Goal: Find specific page/section: Find specific page/section

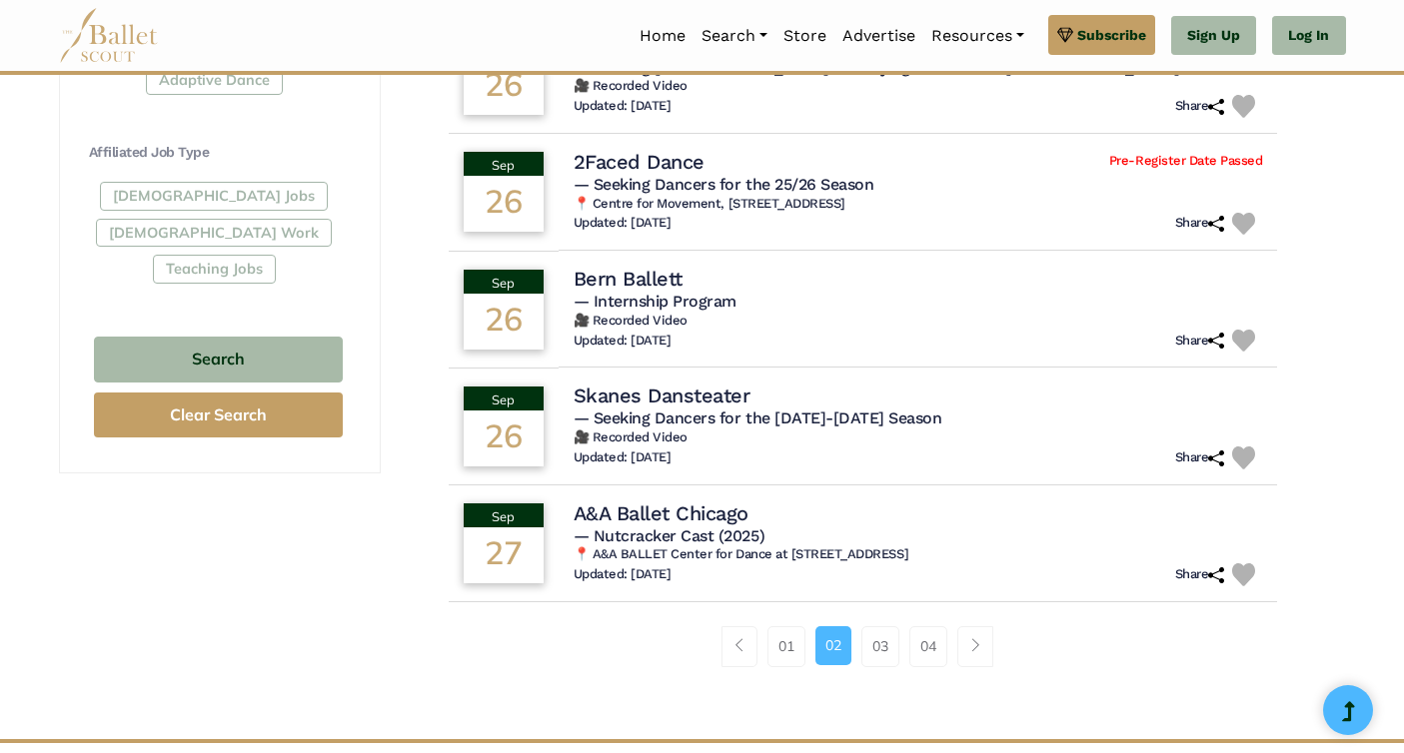
scroll to position [1170, 0]
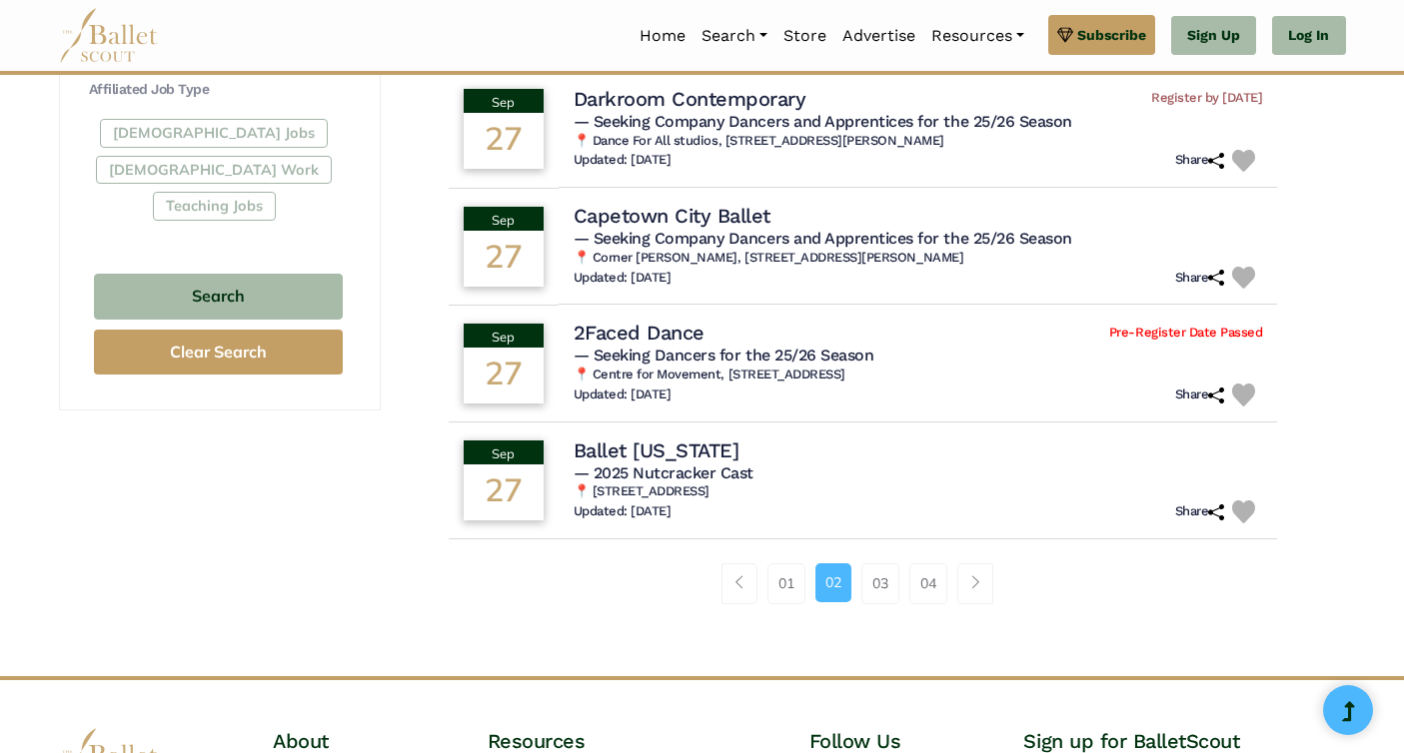
scroll to position [1193, 0]
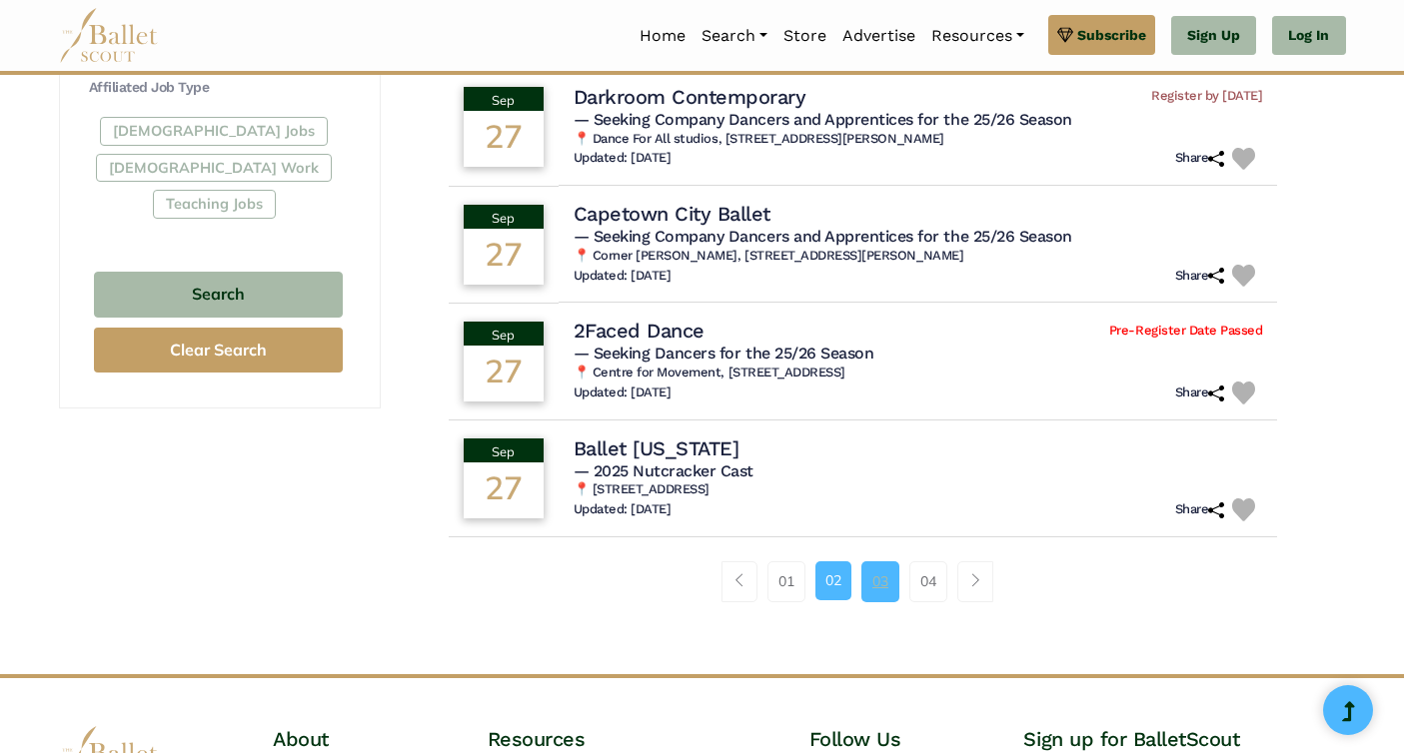
click at [885, 582] on link "03" at bounding box center [880, 581] width 38 height 40
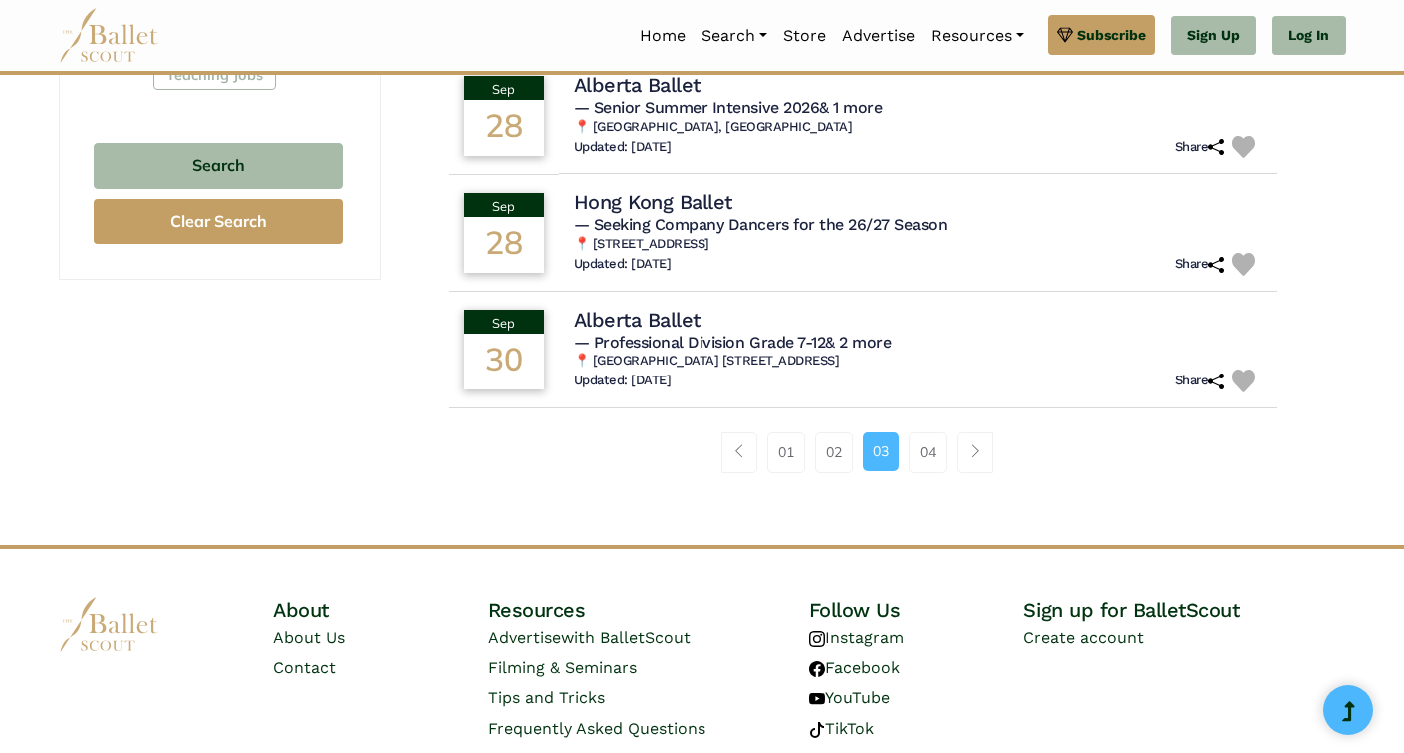
scroll to position [1327, 0]
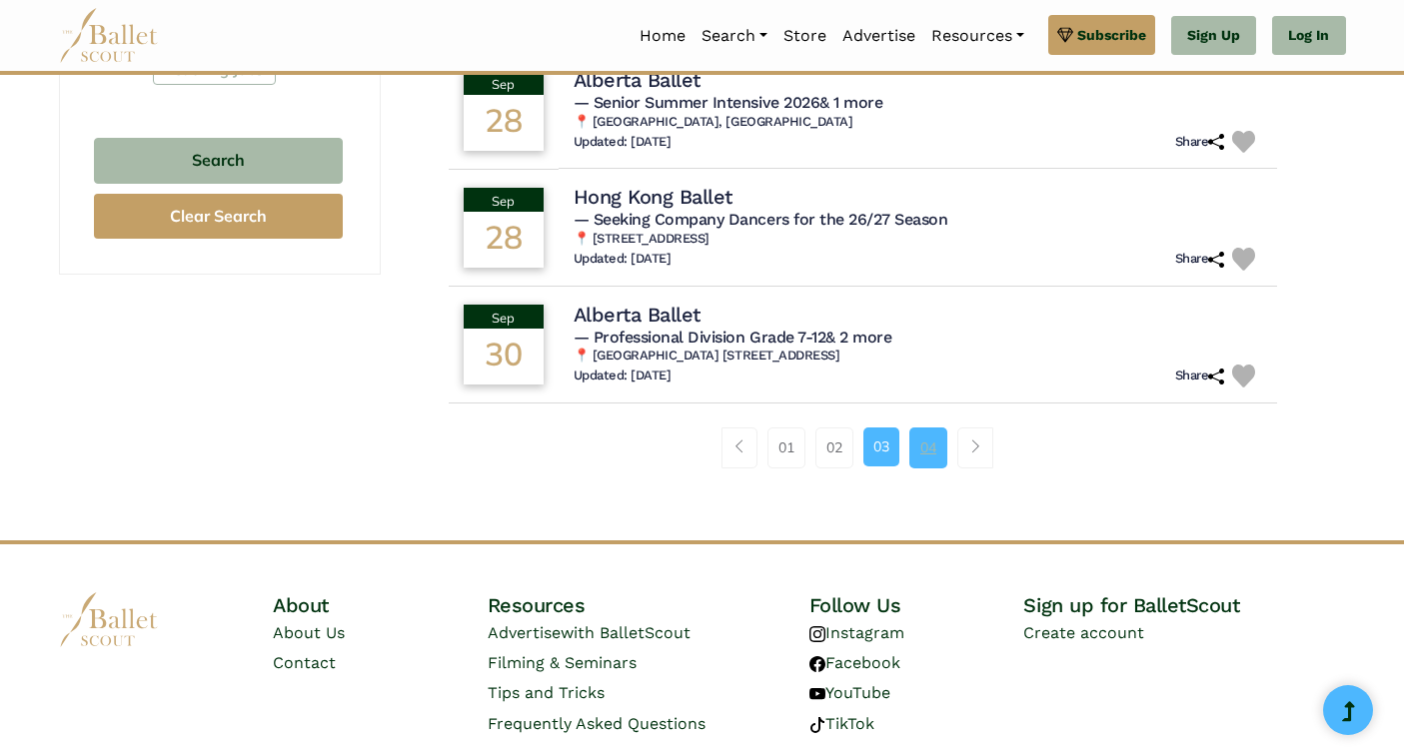
click at [934, 458] on link "04" at bounding box center [928, 448] width 38 height 40
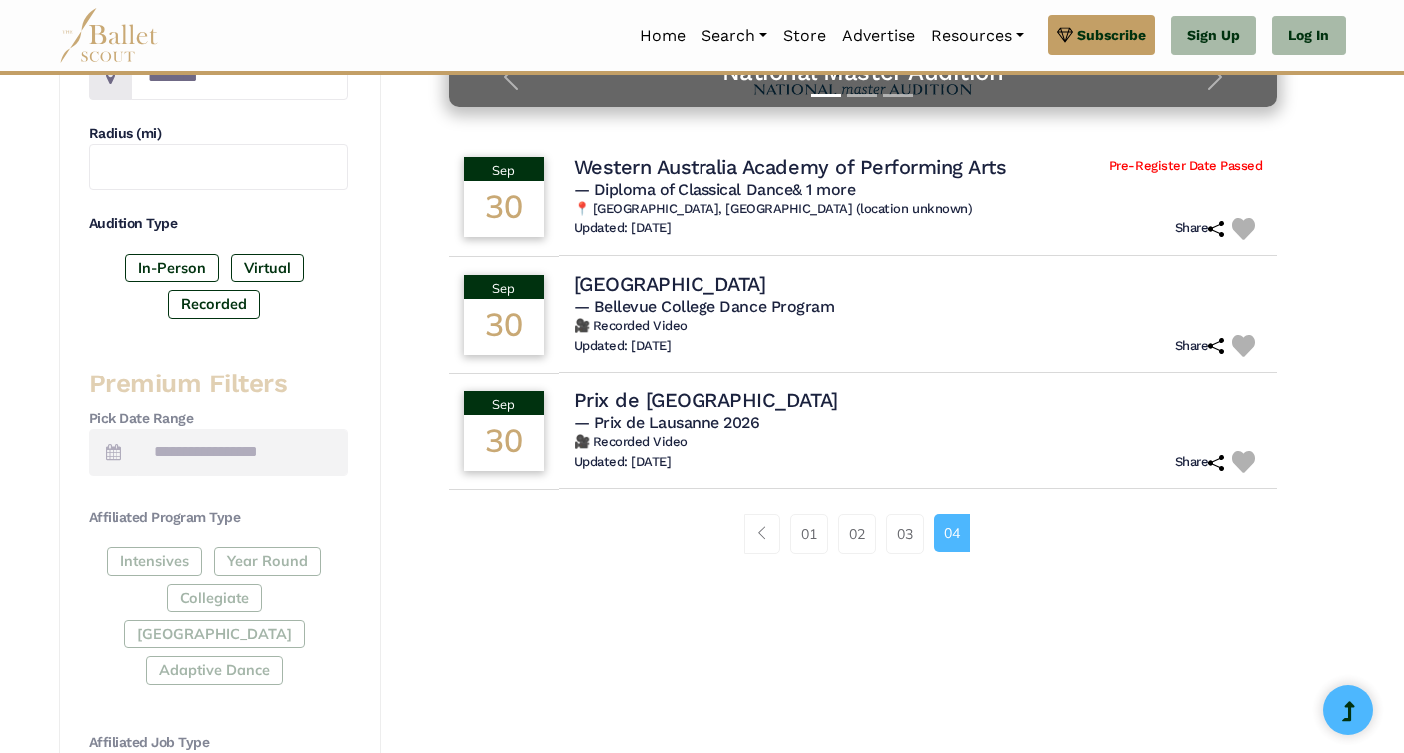
scroll to position [538, 0]
